Goal: Transaction & Acquisition: Purchase product/service

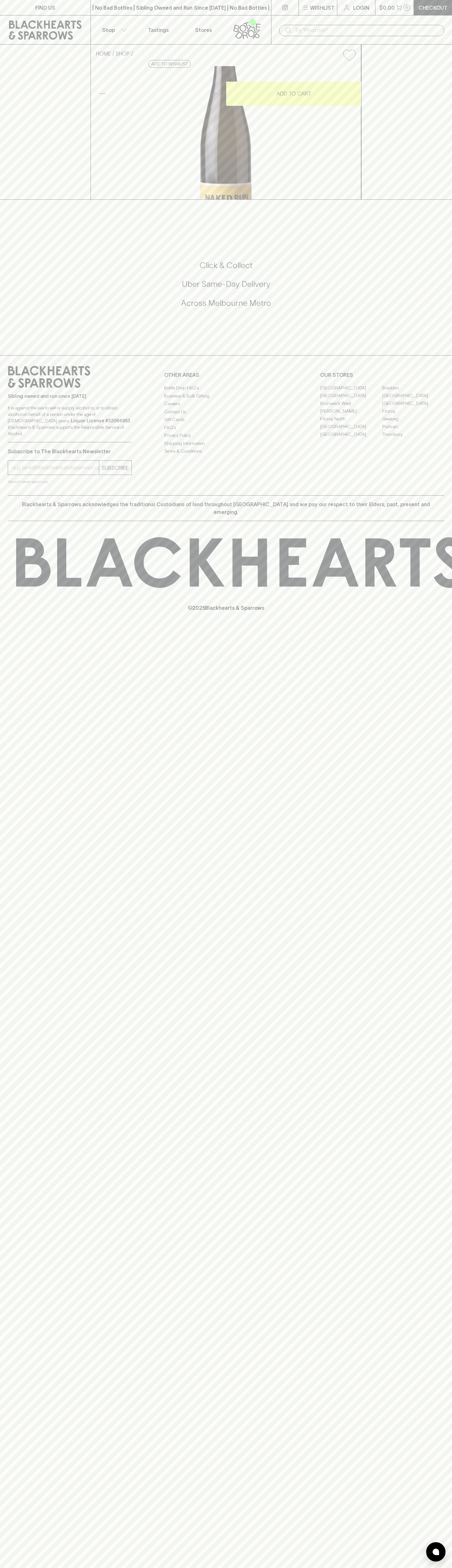
click at [443, 744] on div "FIND US | No Bad Bottles | Sibling Owned and Run Since 2006 | No Bad Bottles | …" at bounding box center [226, 784] width 452 height 1568
click at [52, 1567] on html "FIND US | No Bad Bottles | Sibling Owned and Run Since 2006 | No Bad Bottles | …" at bounding box center [226, 784] width 452 height 1568
click at [14, 388] on icon at bounding box center [49, 377] width 83 height 22
